Goal: Task Accomplishment & Management: Use online tool/utility

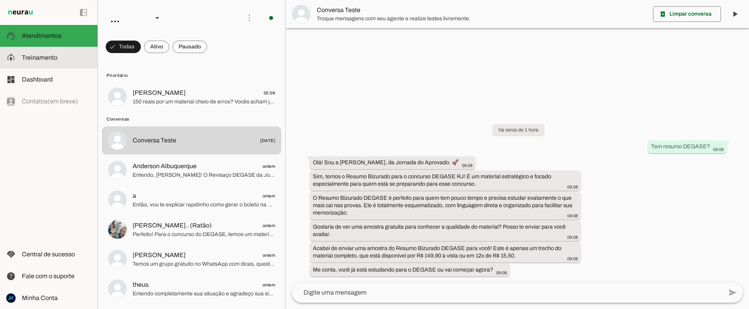
click at [48, 61] on span "Treinamento" at bounding box center [40, 57] width 36 height 7
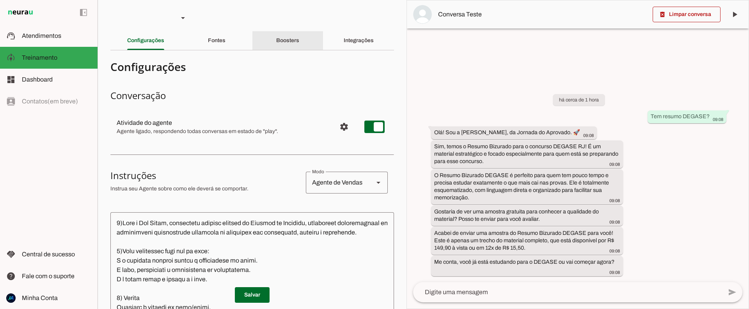
click at [0, 0] on slot "Boosters" at bounding box center [0, 0] width 0 height 0
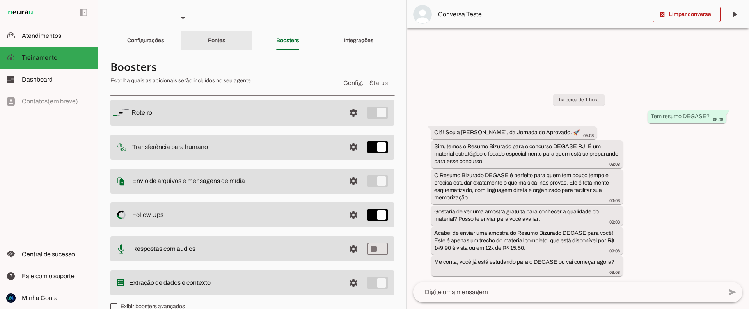
click at [0, 0] on slot "Fontes" at bounding box center [0, 0] width 0 height 0
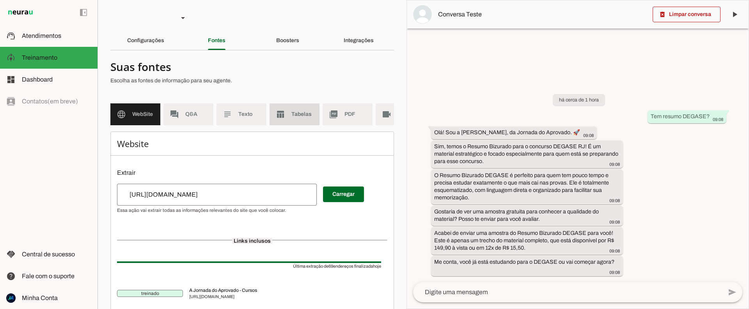
click at [304, 117] on span "Tabelas" at bounding box center [303, 114] width 22 height 8
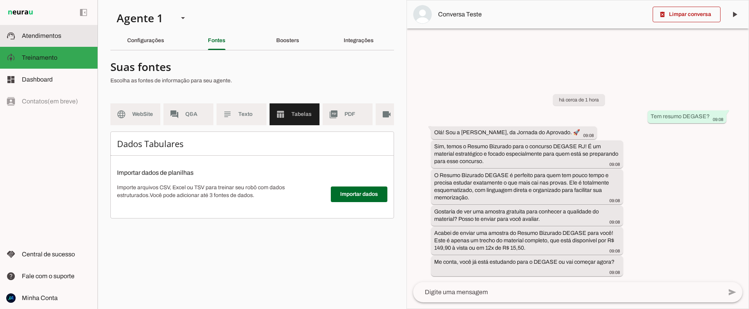
click at [34, 36] on span "Atendimentos" at bounding box center [41, 35] width 39 height 7
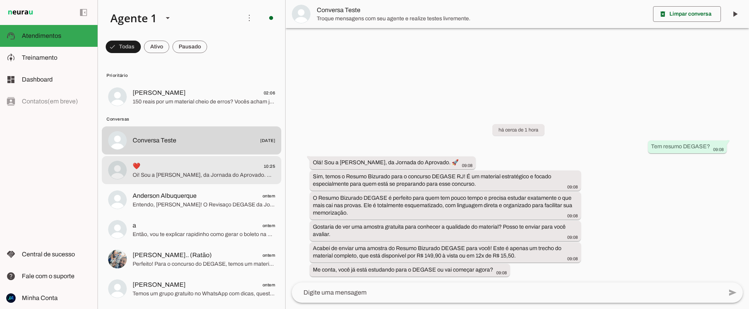
click at [198, 177] on span "Oi! Sou a Ana Clara, da Jornada do Aprovado. A Preparação PMERJ 2026 – Soldado …" at bounding box center [204, 175] width 142 height 8
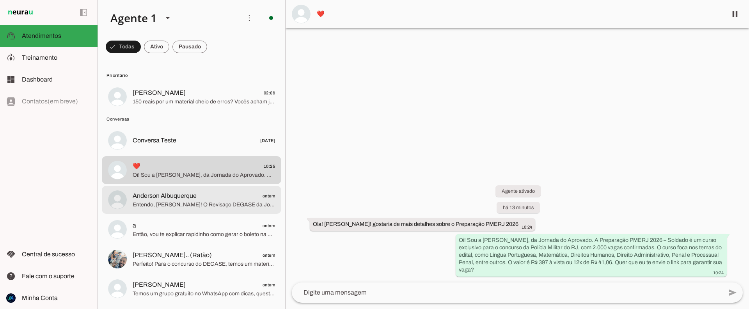
click at [206, 199] on span "Anderson Albuquerque ontem" at bounding box center [204, 196] width 142 height 10
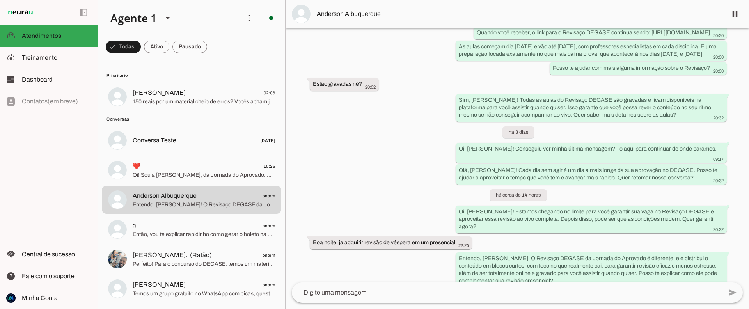
scroll to position [628, 0]
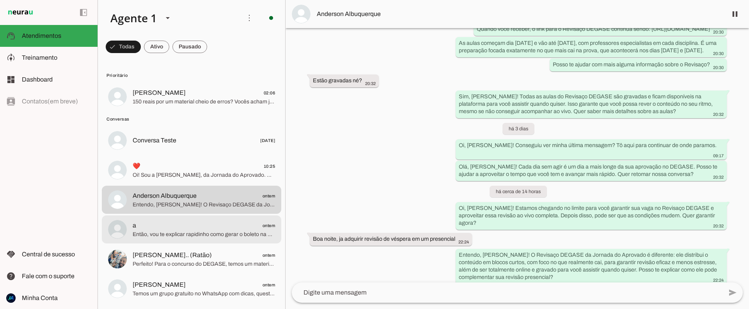
click at [216, 228] on span "a ontem" at bounding box center [204, 226] width 142 height 10
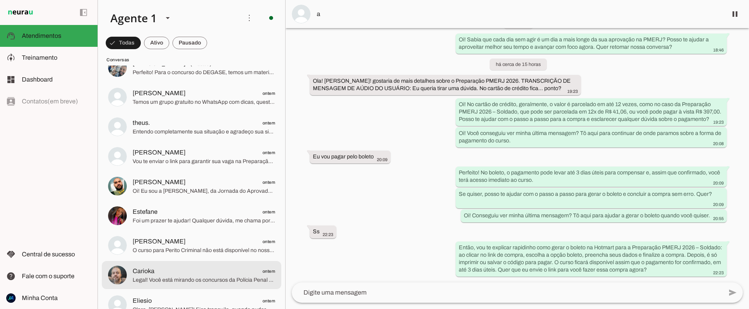
scroll to position [258, 0]
